Goal: Use online tool/utility

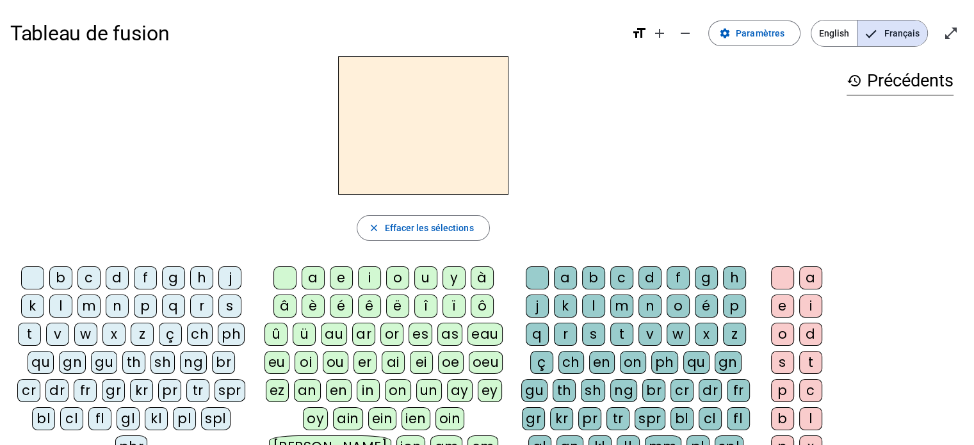
click at [59, 277] on div "b" at bounding box center [60, 277] width 23 height 23
click at [338, 360] on div "ou" at bounding box center [336, 362] width 26 height 23
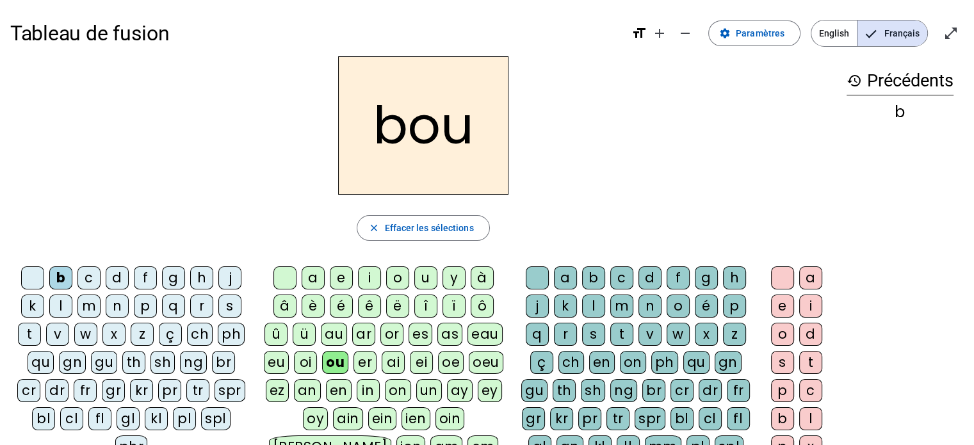
click at [564, 332] on div "r" at bounding box center [565, 334] width 23 height 23
click at [566, 332] on div "r" at bounding box center [565, 334] width 23 height 23
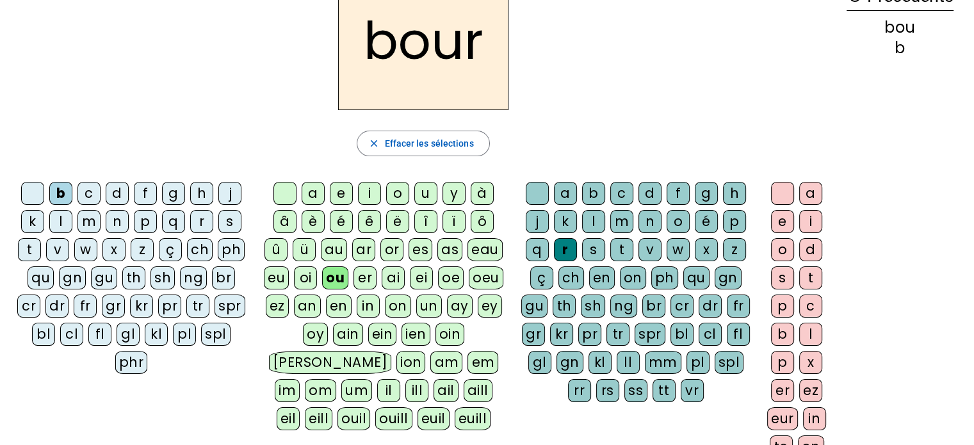
scroll to position [81, 0]
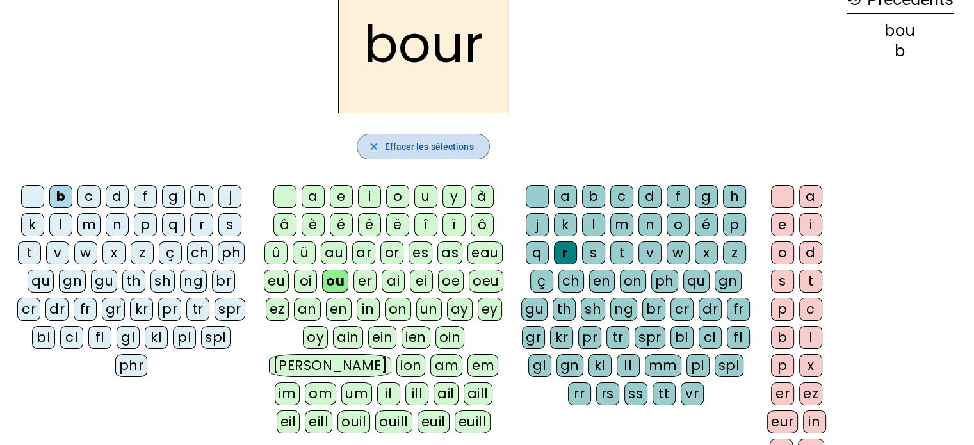
click at [430, 145] on span "Effacer les sélections" at bounding box center [428, 146] width 89 height 15
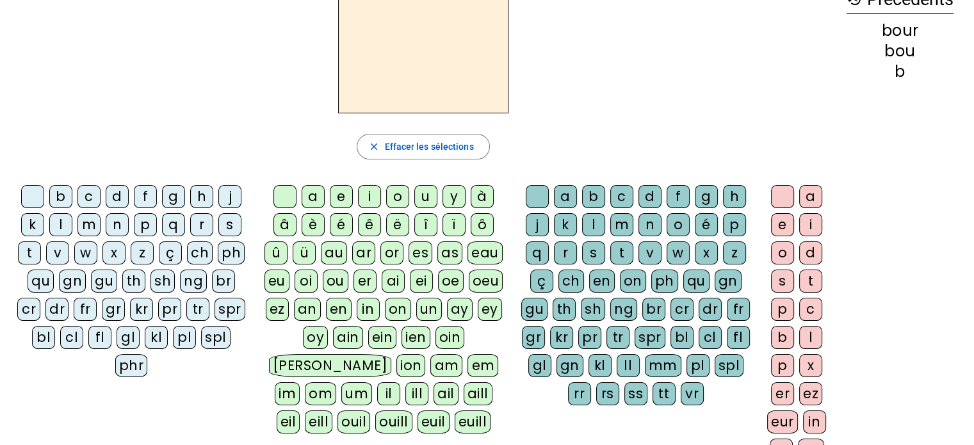
click at [65, 198] on div "b" at bounding box center [60, 196] width 23 height 23
click at [332, 280] on div "ou" at bounding box center [336, 280] width 26 height 23
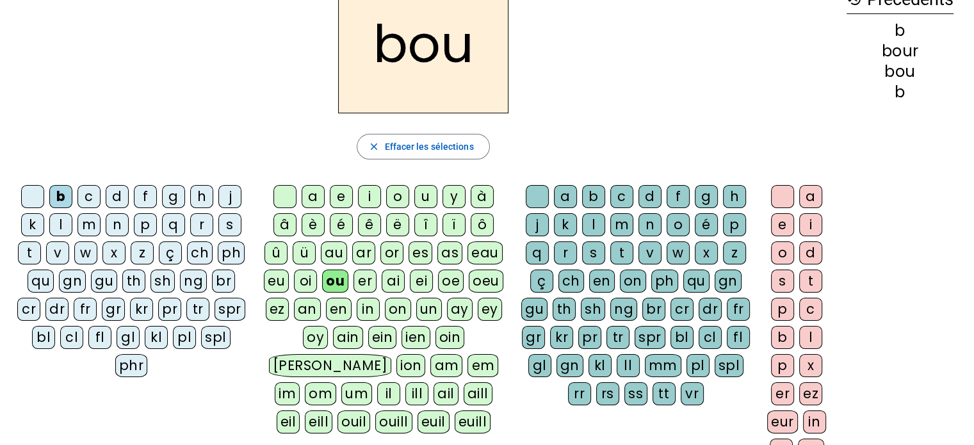
click at [609, 390] on div "rs" at bounding box center [607, 393] width 23 height 23
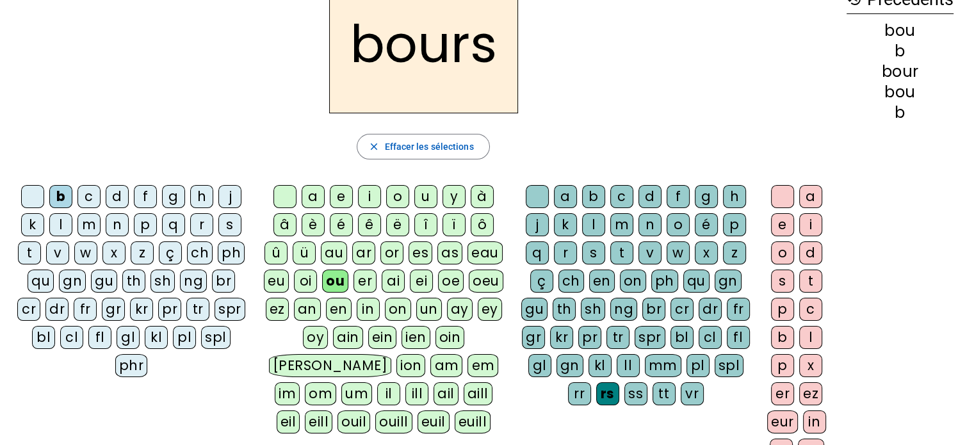
click at [783, 225] on div "e" at bounding box center [782, 224] width 23 height 23
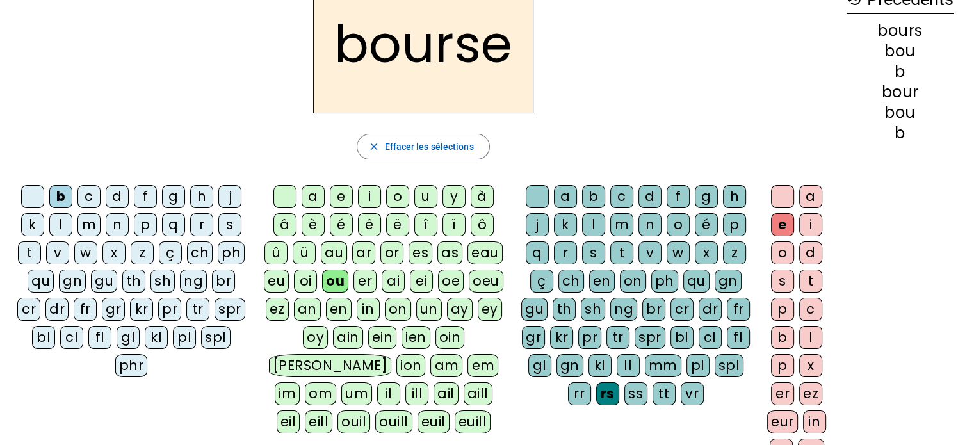
click at [87, 196] on div "c" at bounding box center [88, 196] width 23 height 23
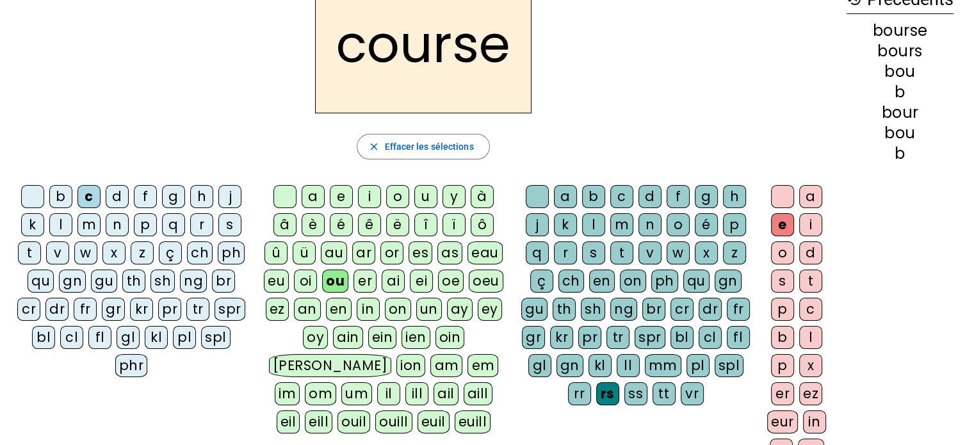
click at [33, 198] on div at bounding box center [32, 196] width 23 height 23
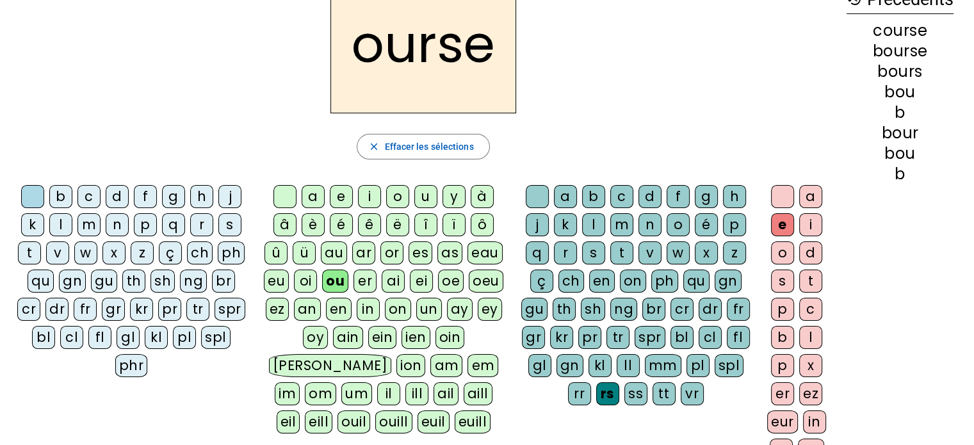
click at [787, 198] on div at bounding box center [782, 196] width 23 height 23
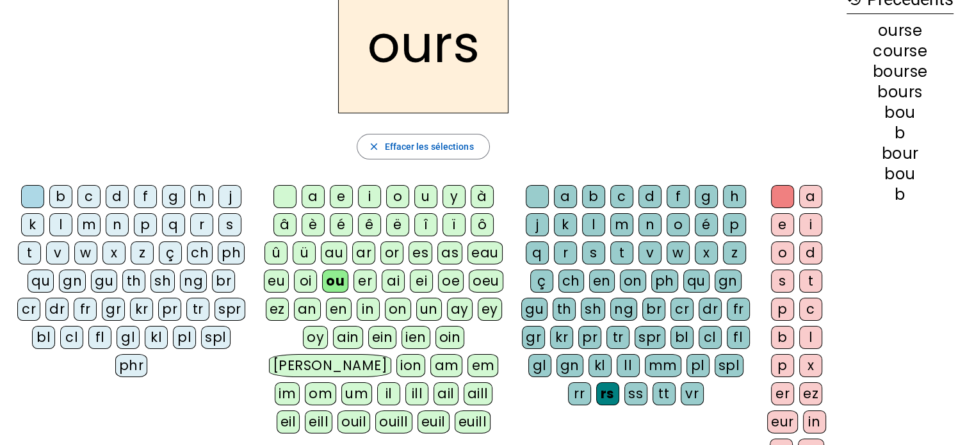
click at [90, 198] on div "c" at bounding box center [88, 196] width 23 height 23
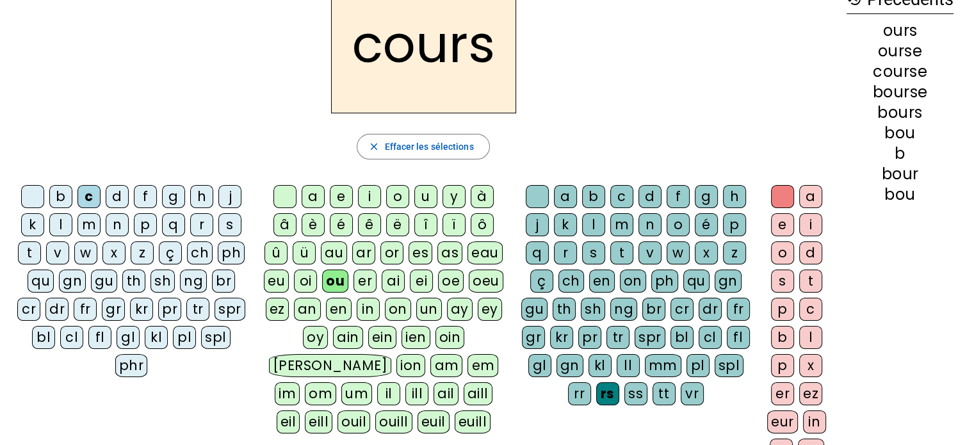
click at [31, 251] on div "t" at bounding box center [29, 252] width 23 height 23
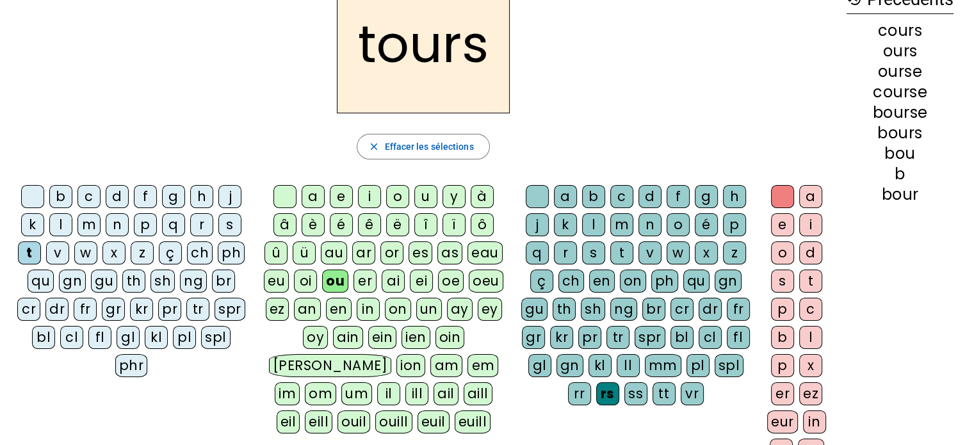
click at [782, 195] on div at bounding box center [782, 196] width 23 height 23
click at [783, 197] on div at bounding box center [782, 196] width 23 height 23
click at [533, 193] on div at bounding box center [536, 196] width 23 height 23
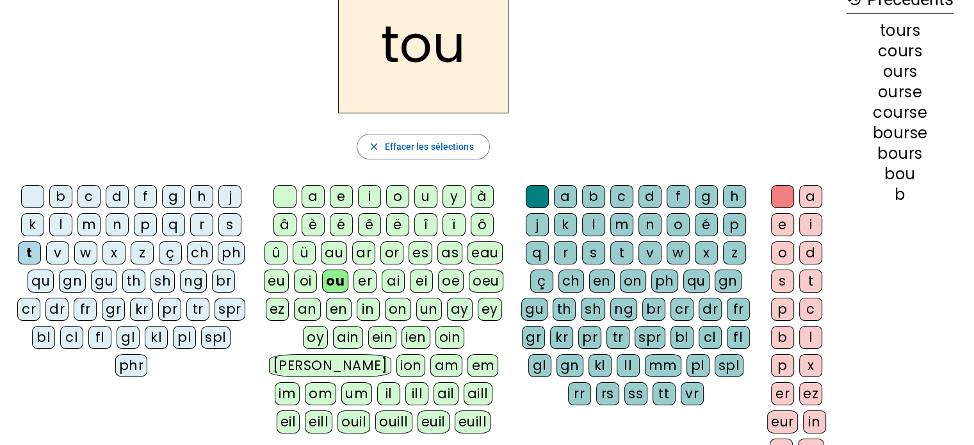
click at [568, 251] on div "r" at bounding box center [565, 252] width 23 height 23
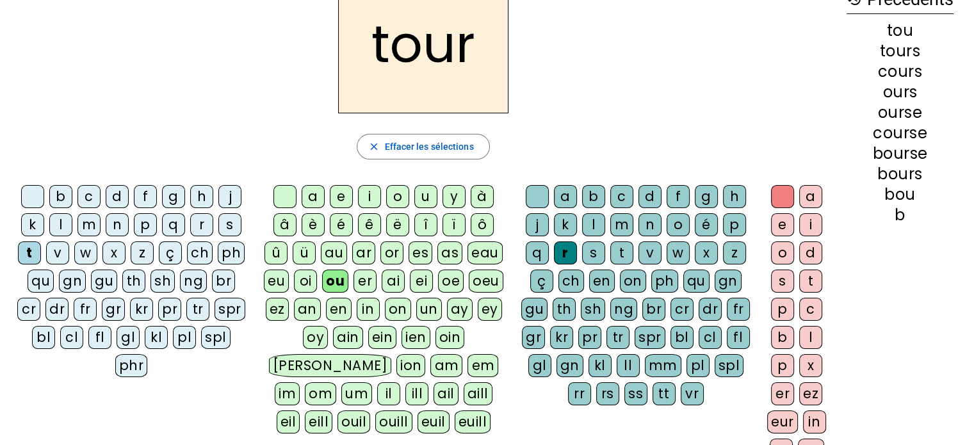
click at [140, 193] on div "f" at bounding box center [145, 196] width 23 height 23
click at [225, 197] on div "j" at bounding box center [229, 196] width 23 height 23
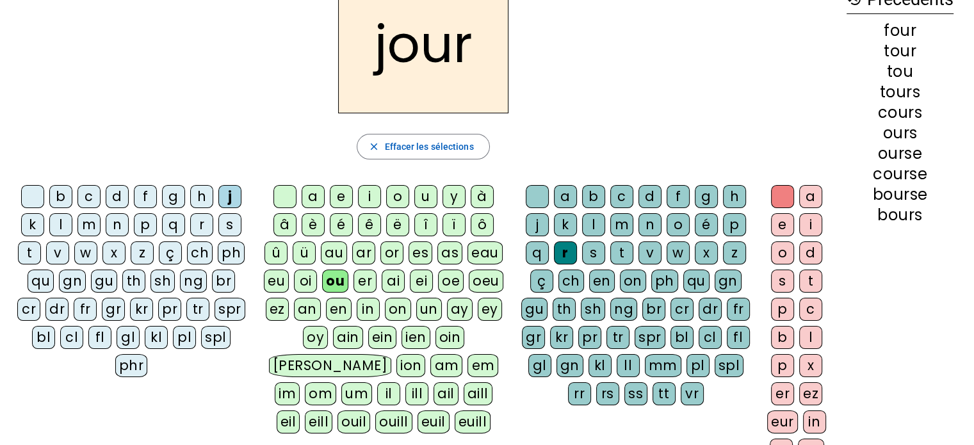
click at [143, 222] on div "p" at bounding box center [145, 224] width 23 height 23
